Goal: Navigation & Orientation: Find specific page/section

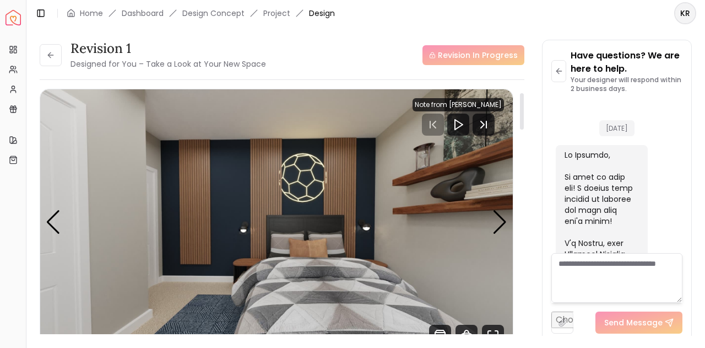
scroll to position [2170, 0]
